Goal: Transaction & Acquisition: Obtain resource

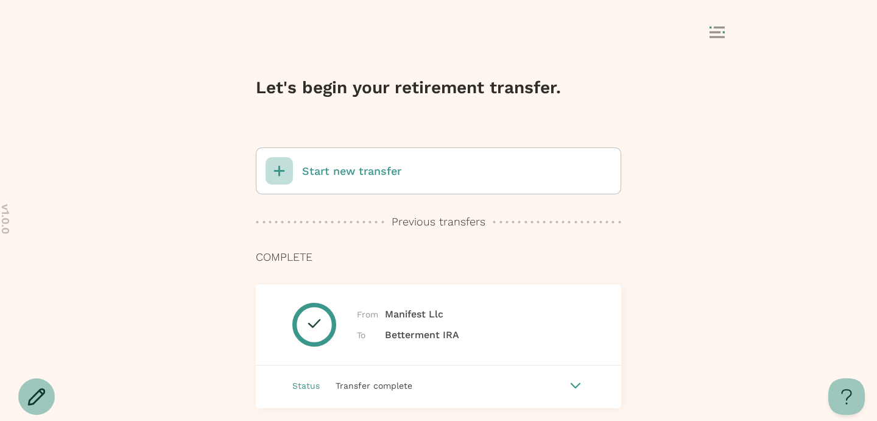
click at [344, 171] on p "Start new transfer" at bounding box center [351, 171] width 99 height 16
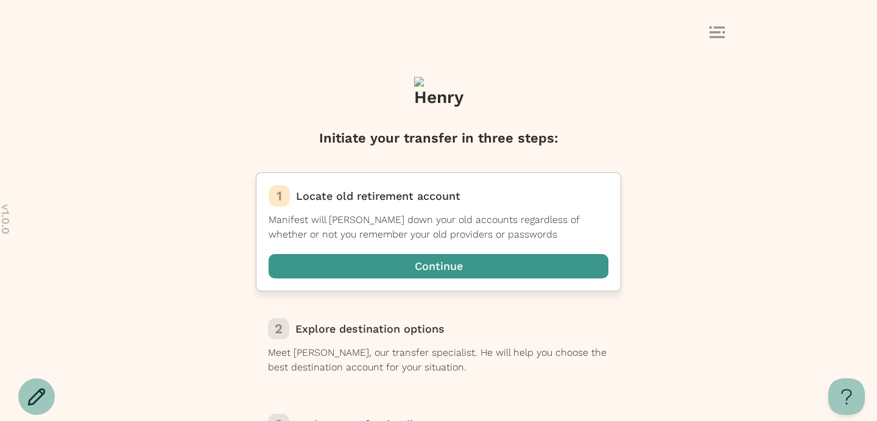
click at [462, 267] on span "button" at bounding box center [439, 266] width 340 height 24
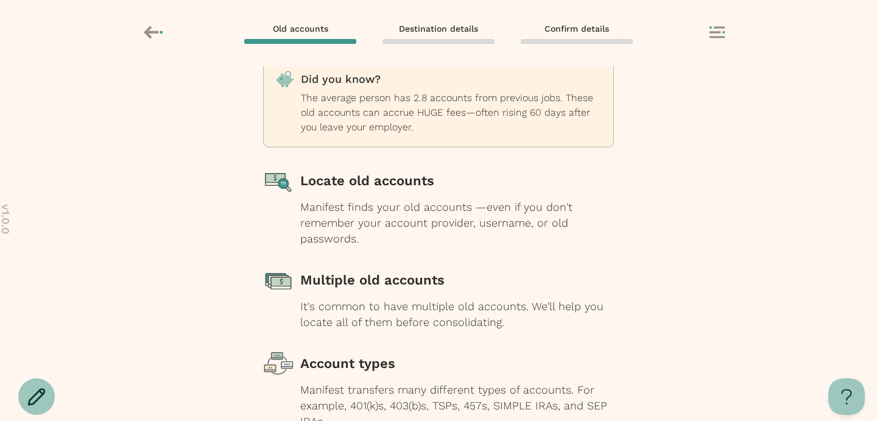
scroll to position [158, 0]
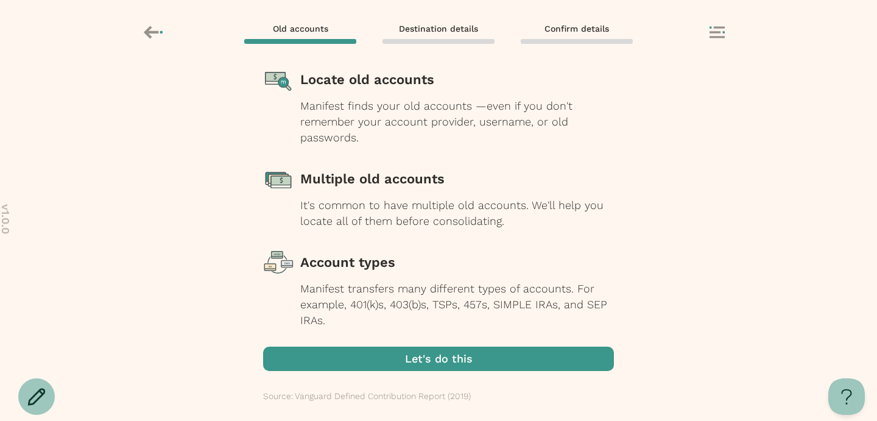
click at [438, 365] on span "button" at bounding box center [438, 358] width 351 height 24
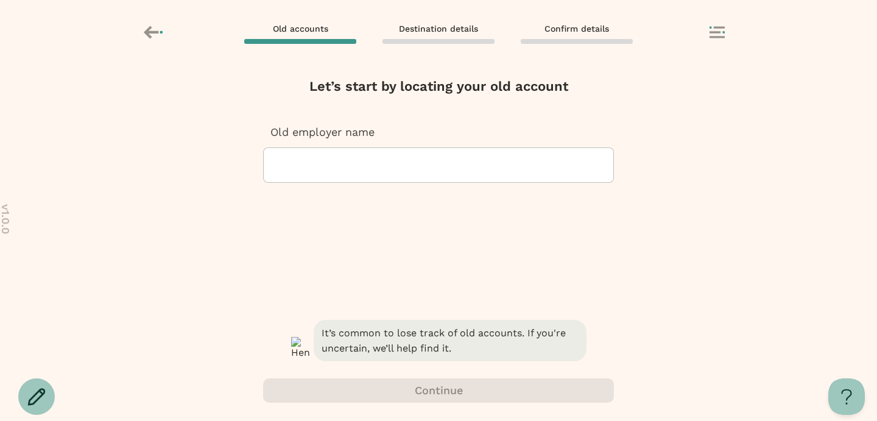
click at [420, 172] on div at bounding box center [438, 165] width 330 height 34
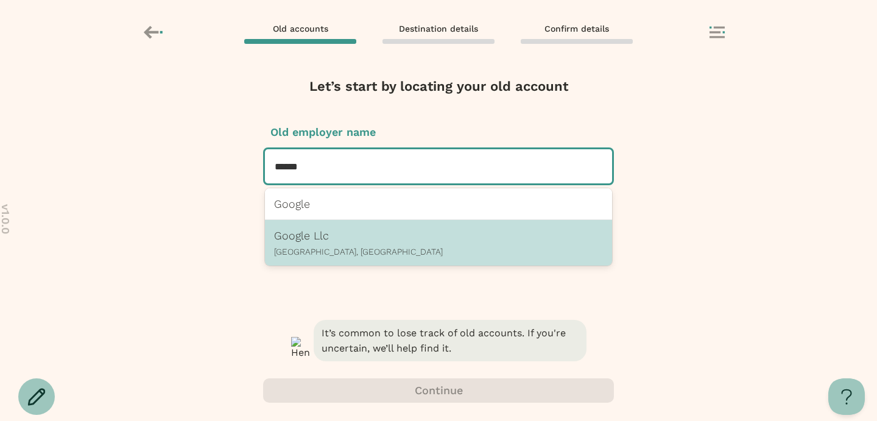
click at [406, 245] on div "Google Llc Mountain View, CA" at bounding box center [438, 242] width 329 height 27
type input "******"
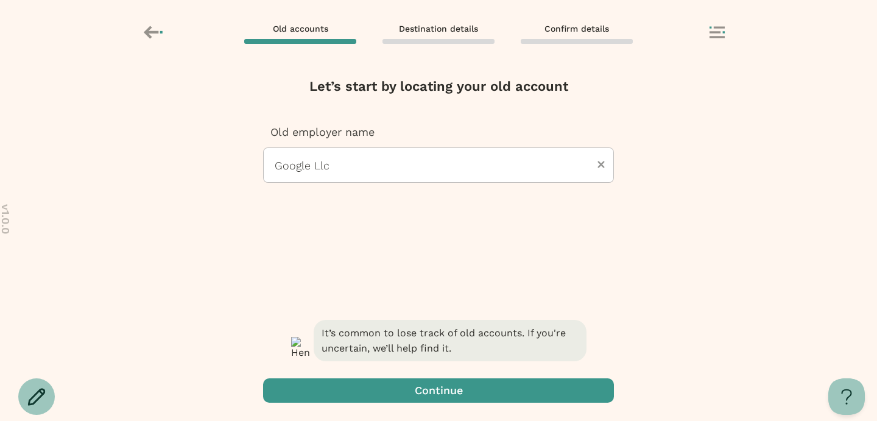
click at [432, 394] on span "button" at bounding box center [438, 390] width 351 height 24
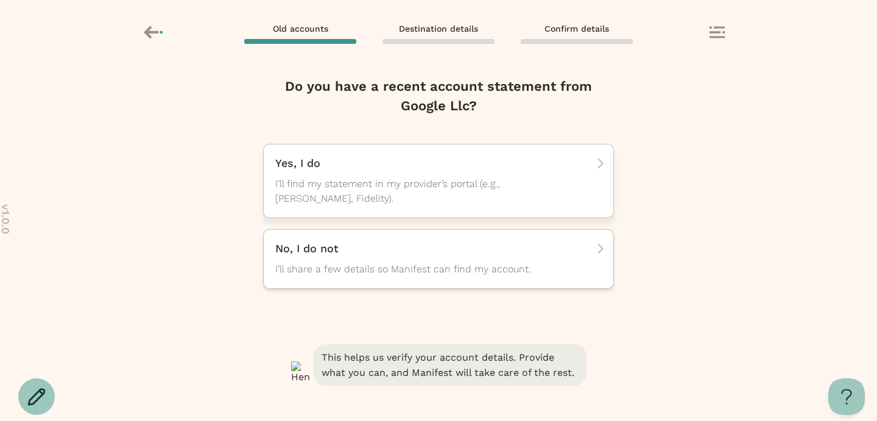
click at [465, 200] on span "I’ll find my statement in my provider’s portal (e.g., TIAA, Fidelity)." at bounding box center [427, 191] width 304 height 29
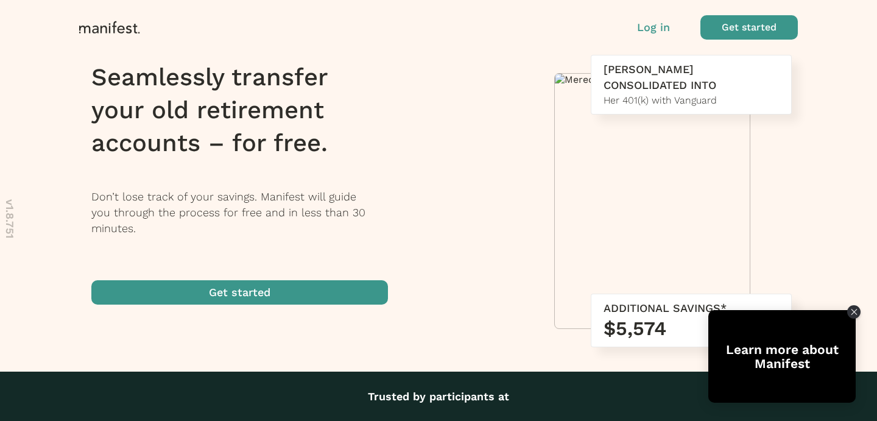
click at [736, 27] on span "button" at bounding box center [748, 27] width 97 height 24
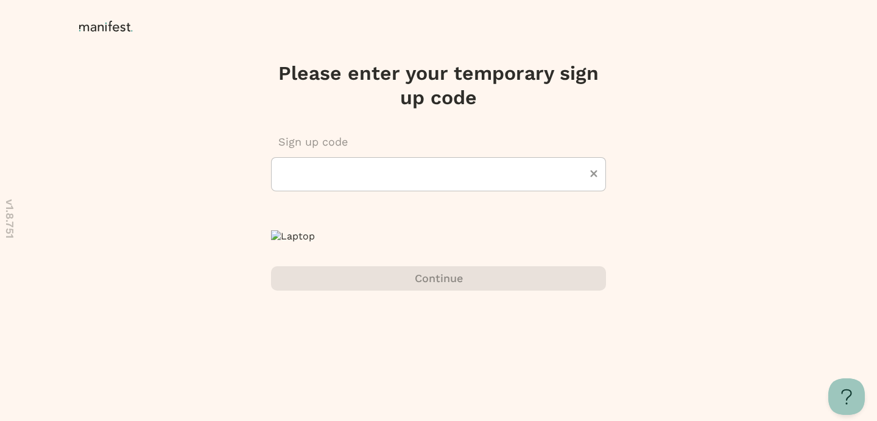
click at [108, 30] on icon at bounding box center [108, 27] width 58 height 12
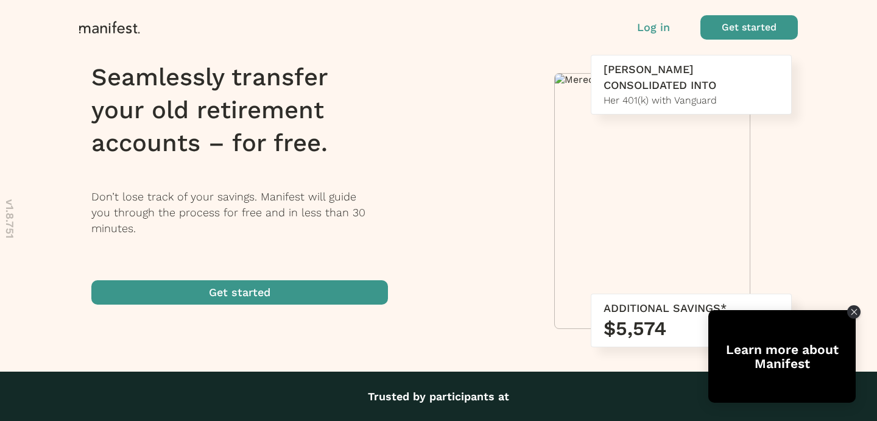
click at [650, 27] on p "Log in" at bounding box center [653, 27] width 33 height 16
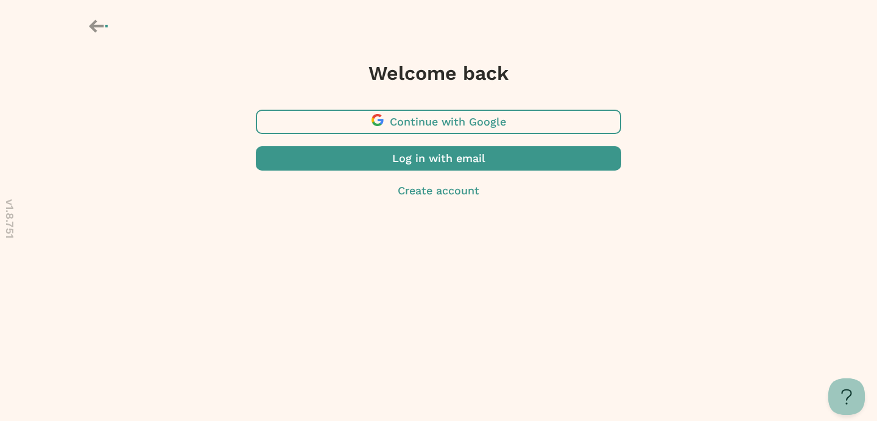
click at [423, 163] on span "button" at bounding box center [438, 158] width 365 height 24
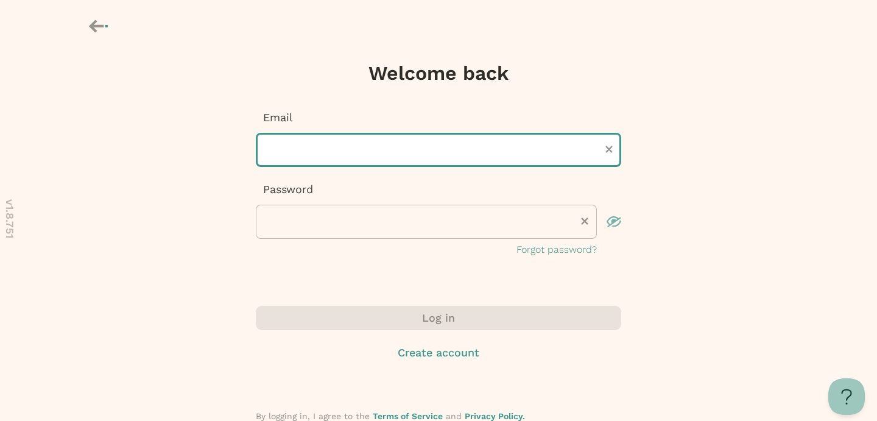
click at [340, 150] on input "text" at bounding box center [438, 150] width 365 height 34
type input "**********"
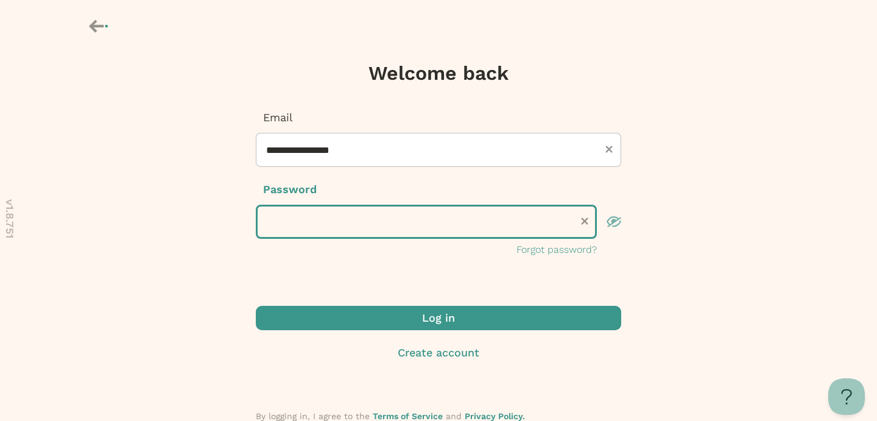
click at [256, 306] on button "Log in" at bounding box center [438, 318] width 365 height 24
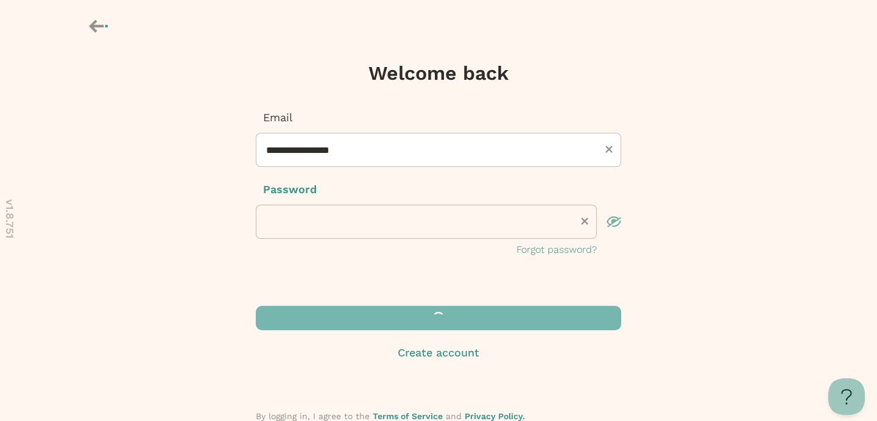
click at [641, 313] on div "**********" at bounding box center [438, 235] width 877 height 471
